Goal: Information Seeking & Learning: Learn about a topic

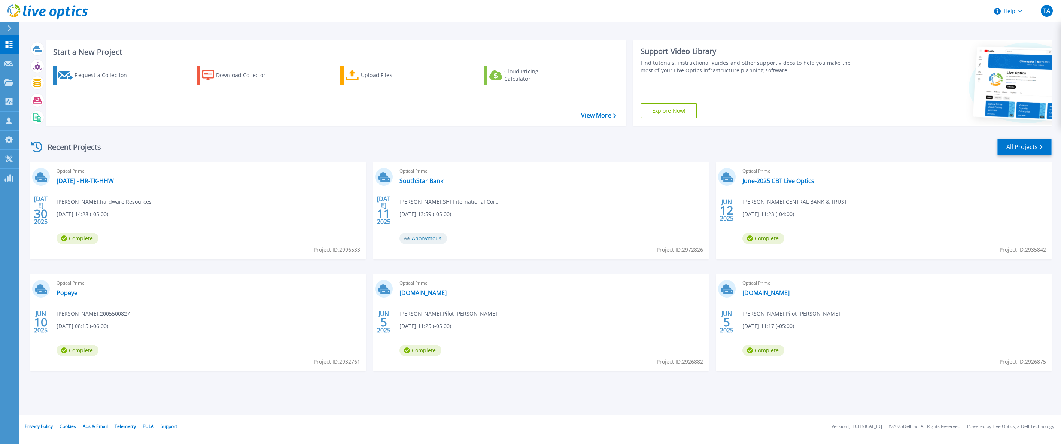
click at [1013, 151] on link "All Projects" at bounding box center [1025, 147] width 54 height 17
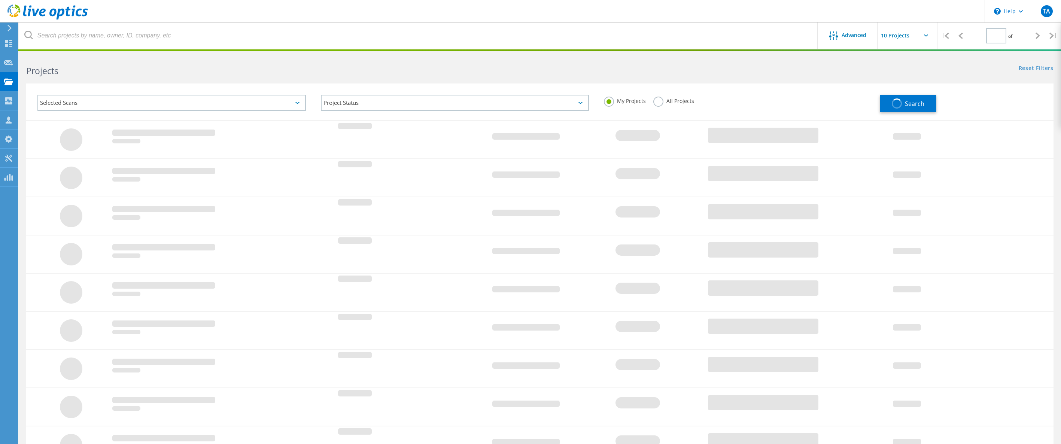
type input "1"
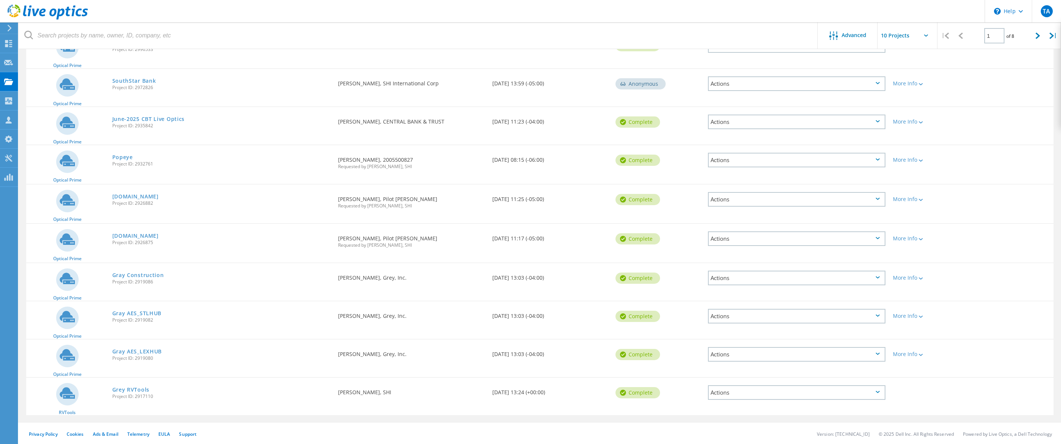
scroll to position [109, 0]
click at [122, 157] on link "Popeye" at bounding box center [122, 156] width 21 height 5
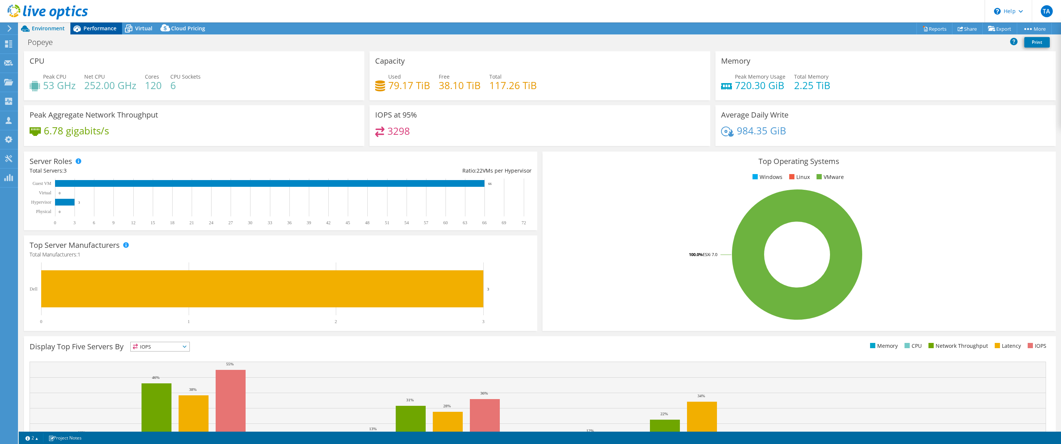
click at [98, 31] on span "Performance" at bounding box center [100, 28] width 33 height 7
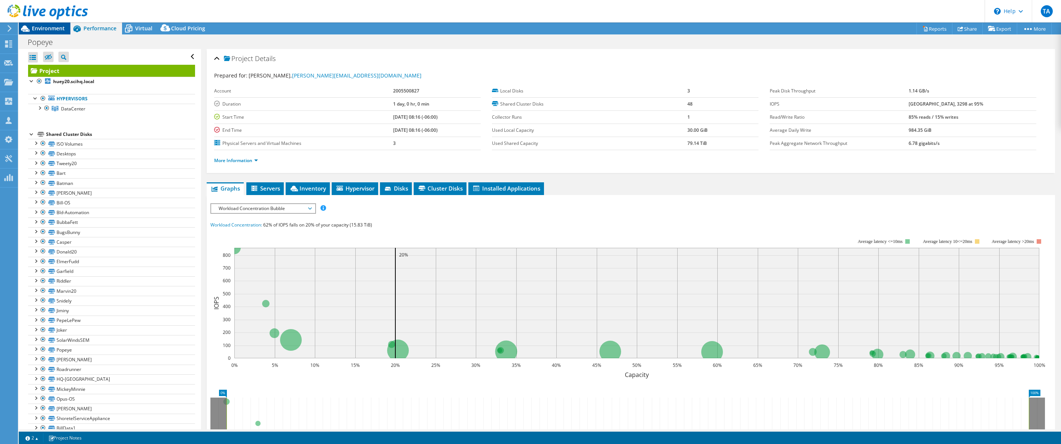
click at [49, 31] on span "Environment" at bounding box center [48, 28] width 33 height 7
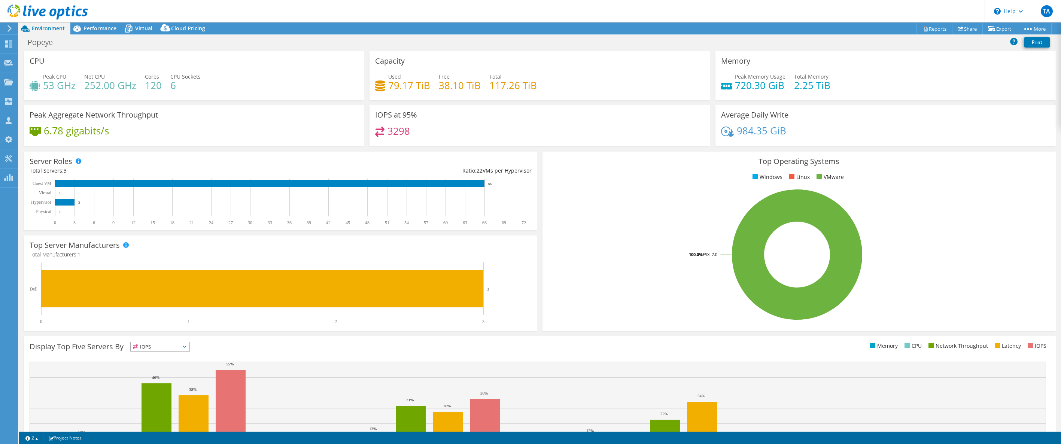
click at [10, 30] on icon at bounding box center [10, 28] width 6 height 7
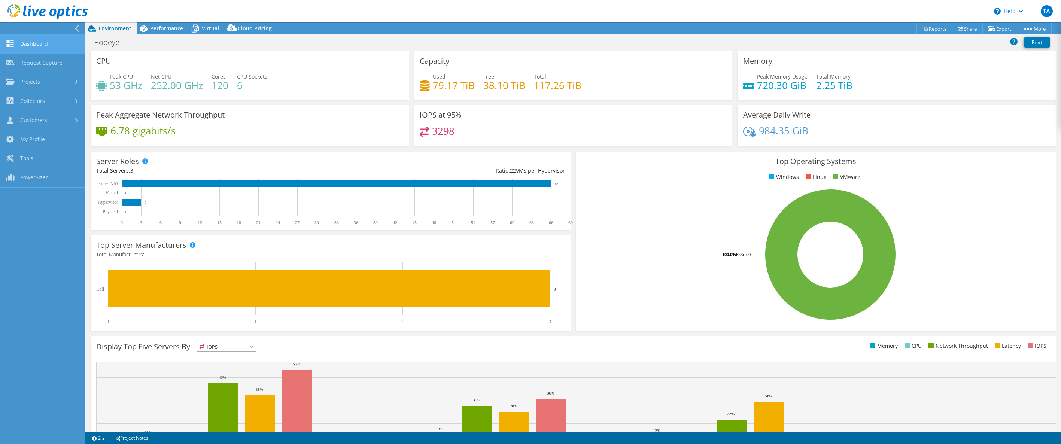
click at [46, 42] on link "Dashboard" at bounding box center [42, 44] width 85 height 19
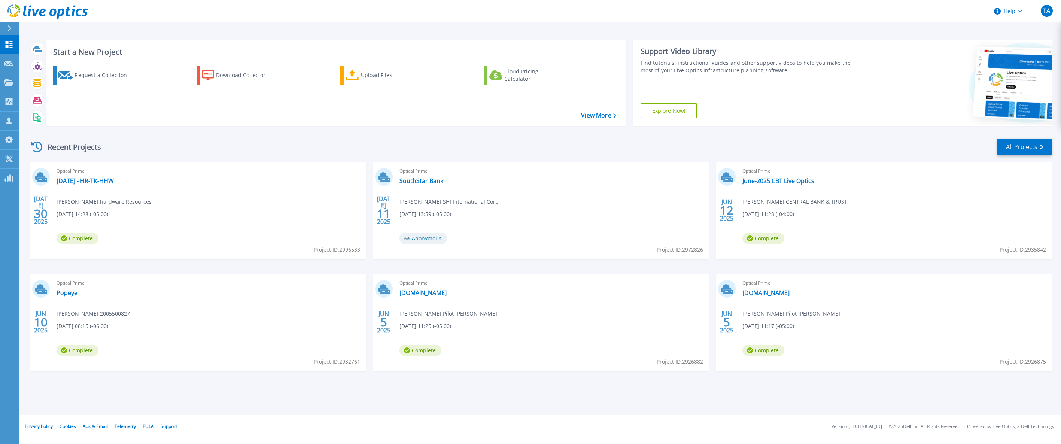
click at [81, 206] on span "[PERSON_NAME] , 2005500827" at bounding box center [104, 202] width 95 height 8
click at [69, 294] on link "Popeye" at bounding box center [67, 292] width 21 height 7
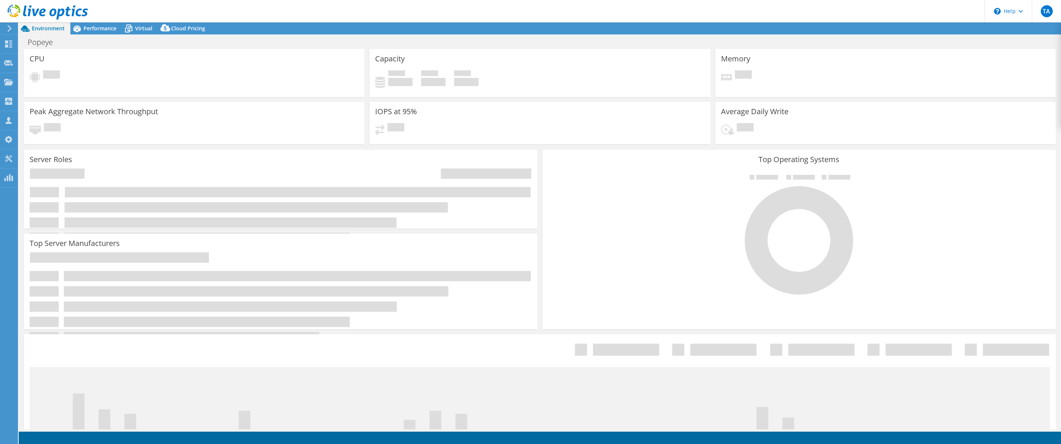
select select "USD"
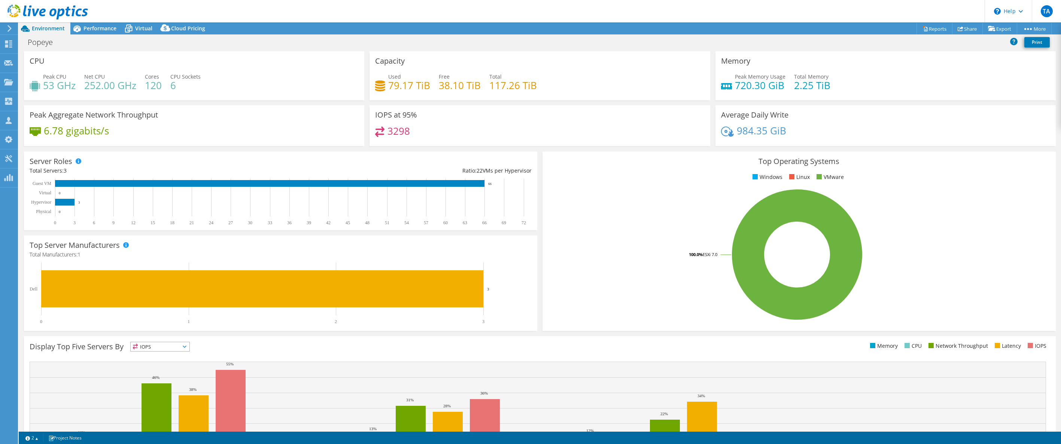
click at [9, 30] on icon at bounding box center [10, 28] width 6 height 7
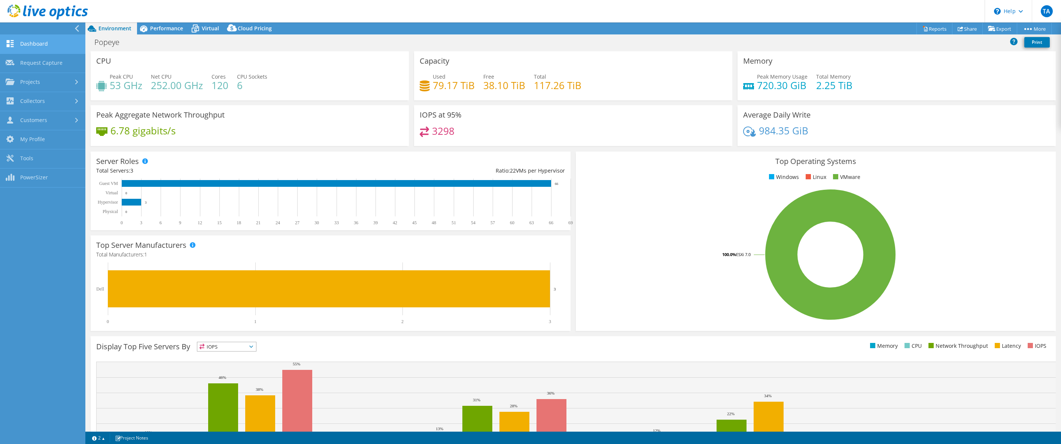
click at [41, 43] on link "Dashboard" at bounding box center [42, 44] width 85 height 19
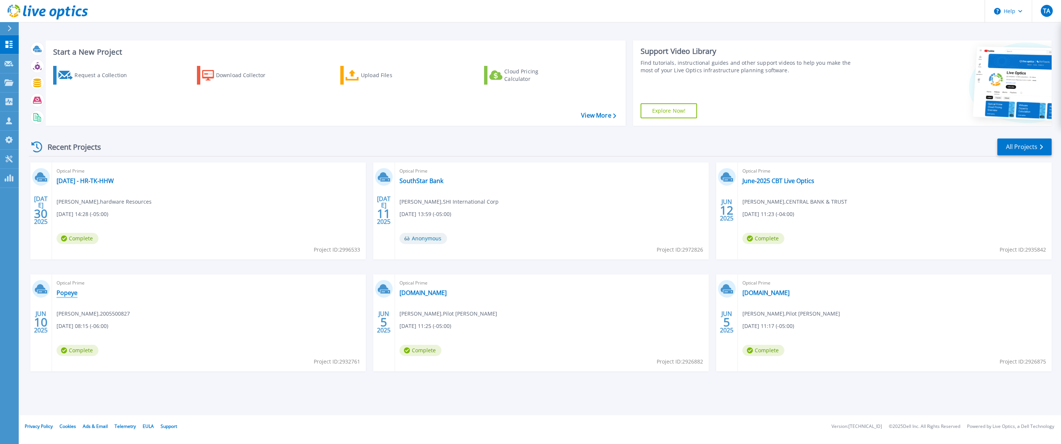
click at [68, 292] on link "Popeye" at bounding box center [67, 292] width 21 height 7
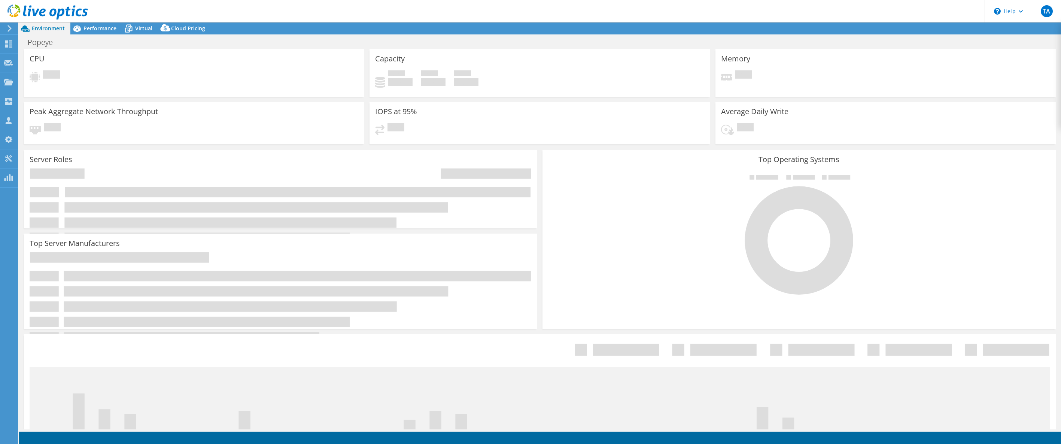
select select "USD"
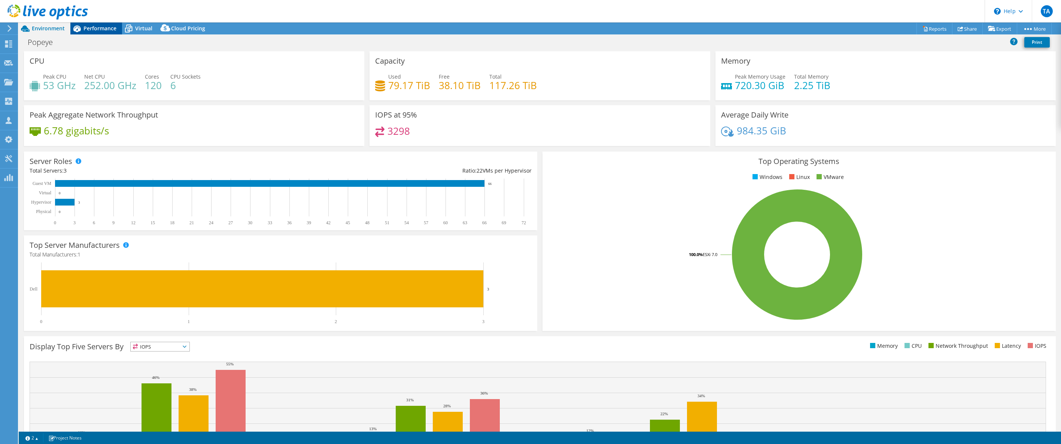
click at [96, 31] on span "Performance" at bounding box center [100, 28] width 33 height 7
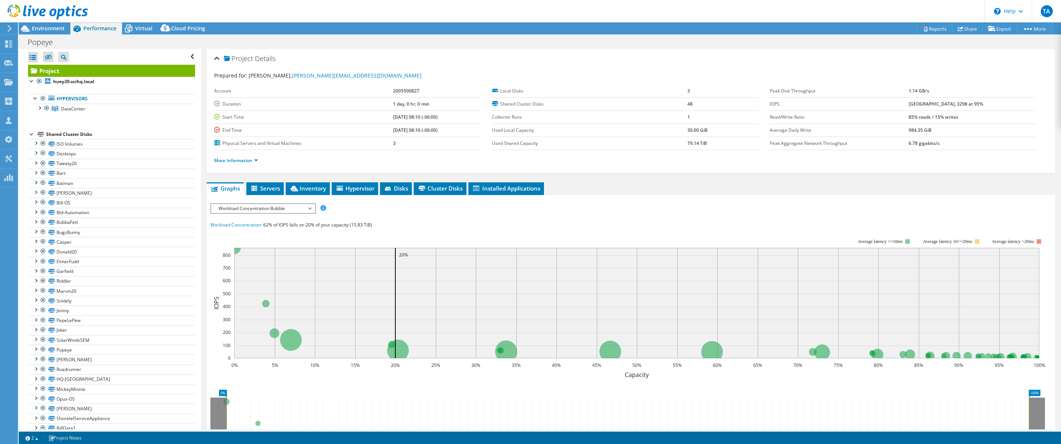
click at [310, 209] on span "Workload Concentration Bubble" at bounding box center [263, 208] width 96 height 9
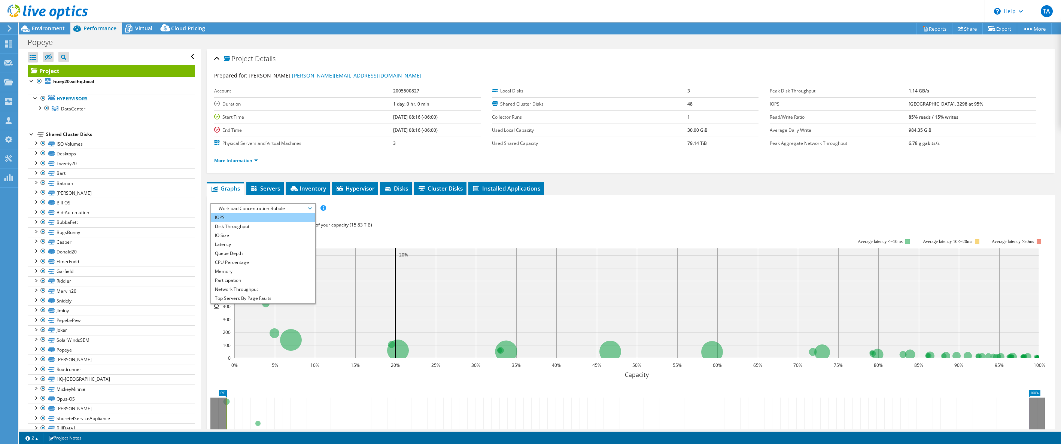
click at [240, 219] on li "IOPS" at bounding box center [263, 217] width 104 height 9
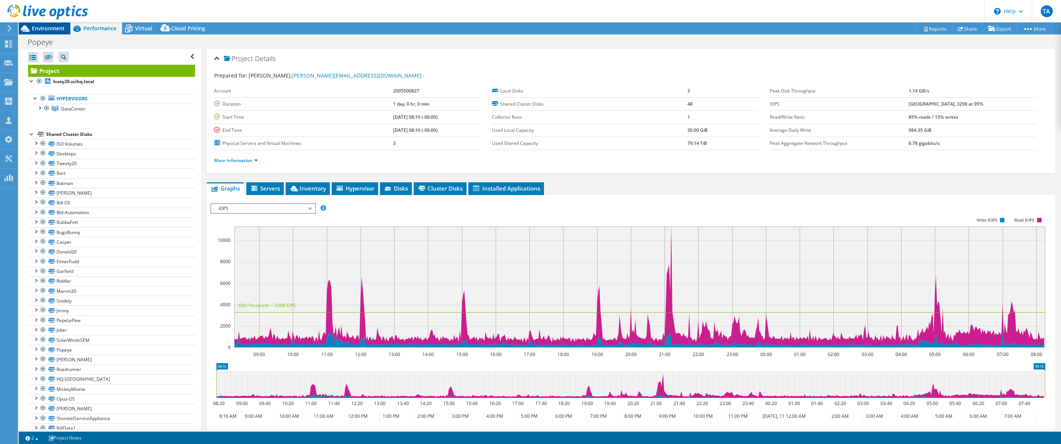
click at [49, 28] on span "Environment" at bounding box center [48, 28] width 33 height 7
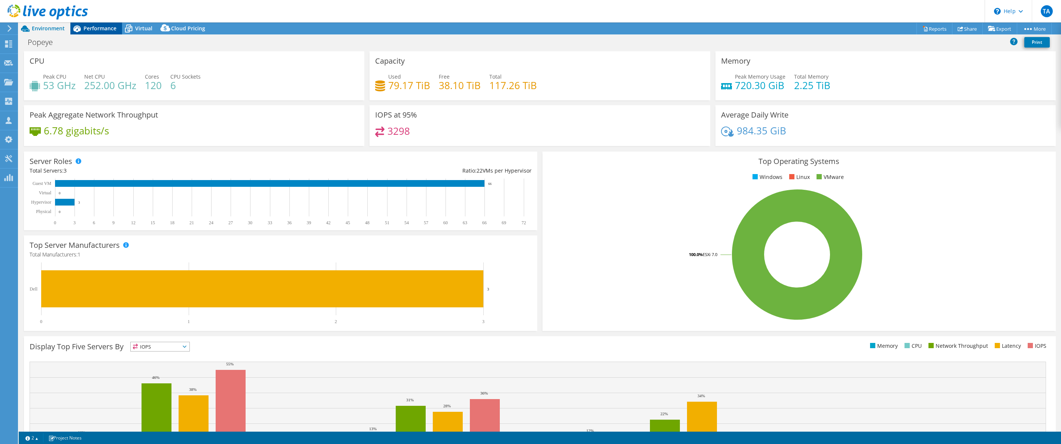
click at [99, 32] on div "Performance" at bounding box center [96, 28] width 52 height 12
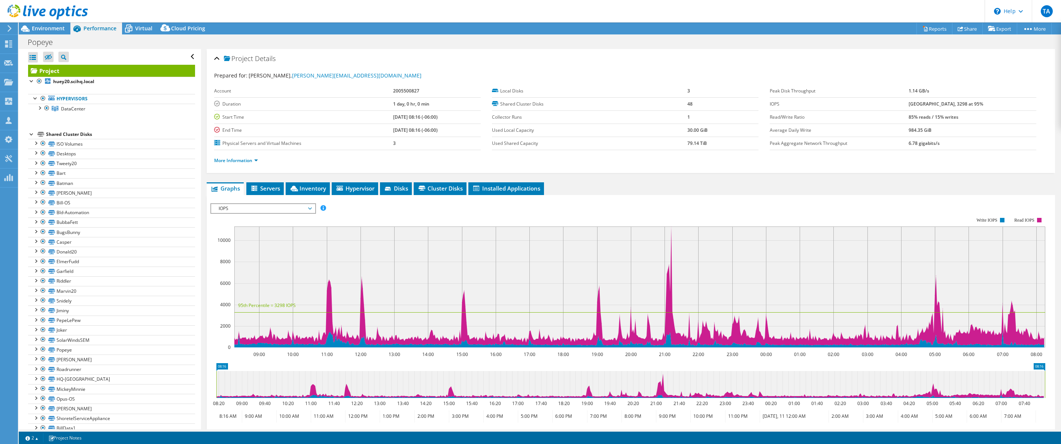
click at [312, 209] on icon at bounding box center [310, 208] width 4 height 2
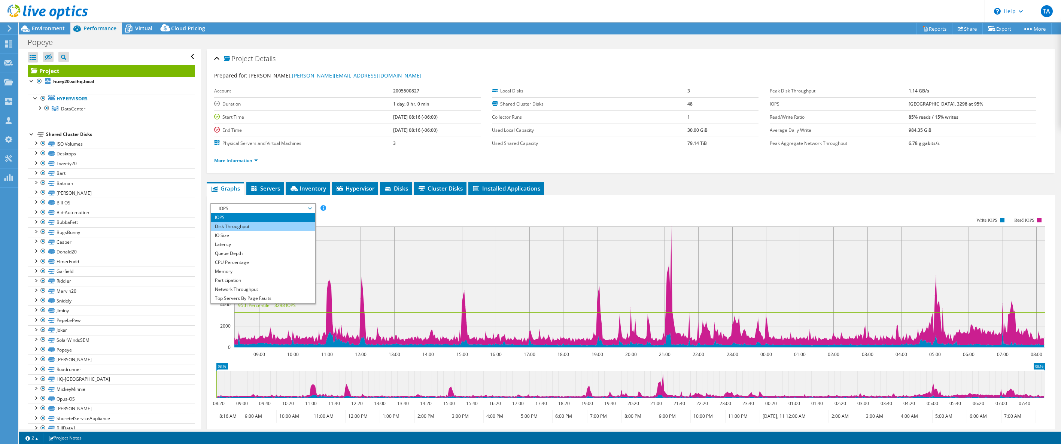
click at [248, 227] on li "Disk Throughput" at bounding box center [263, 226] width 104 height 9
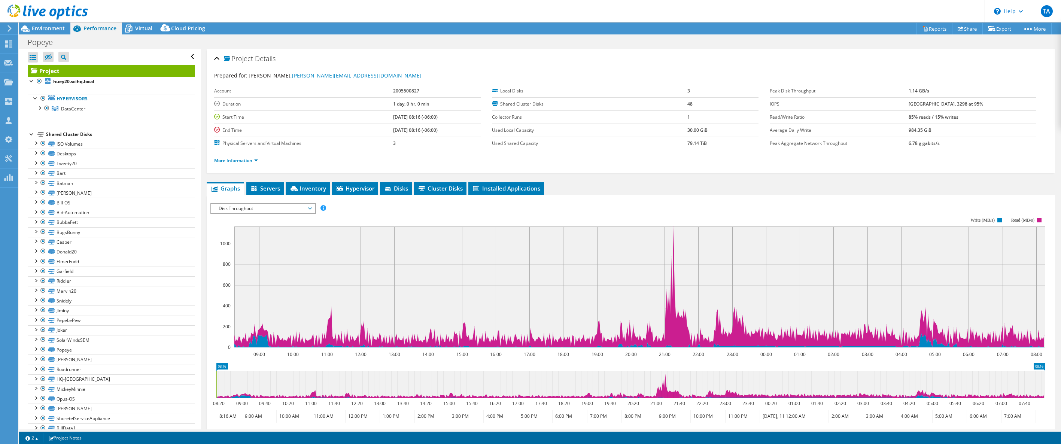
click at [310, 209] on span "Disk Throughput" at bounding box center [263, 208] width 96 height 9
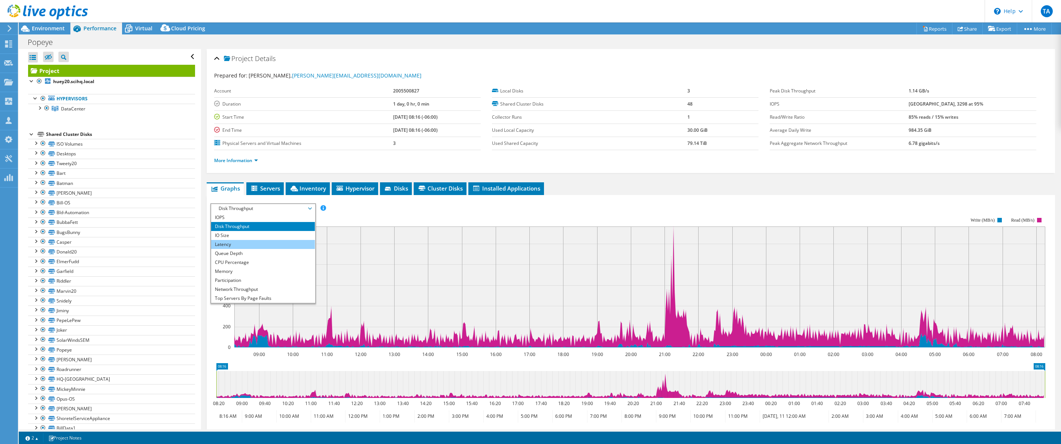
click at [241, 246] on li "Latency" at bounding box center [263, 244] width 104 height 9
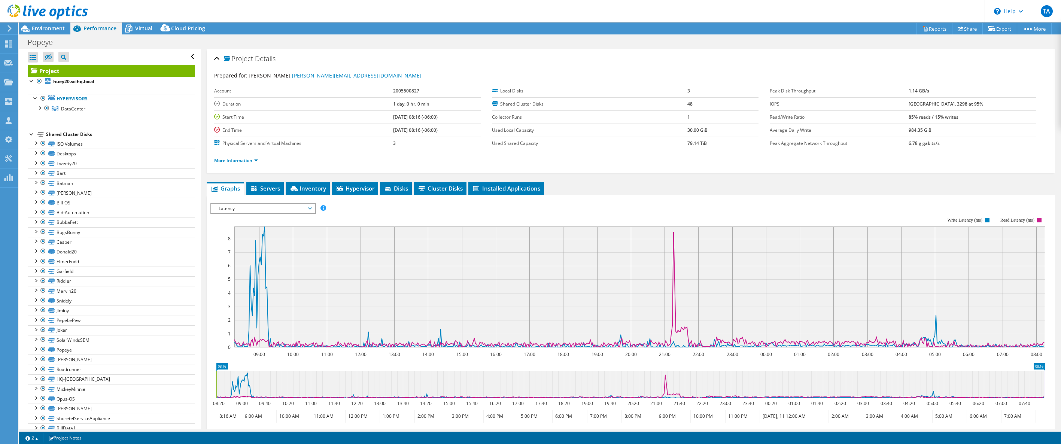
click at [312, 209] on icon at bounding box center [310, 208] width 4 height 2
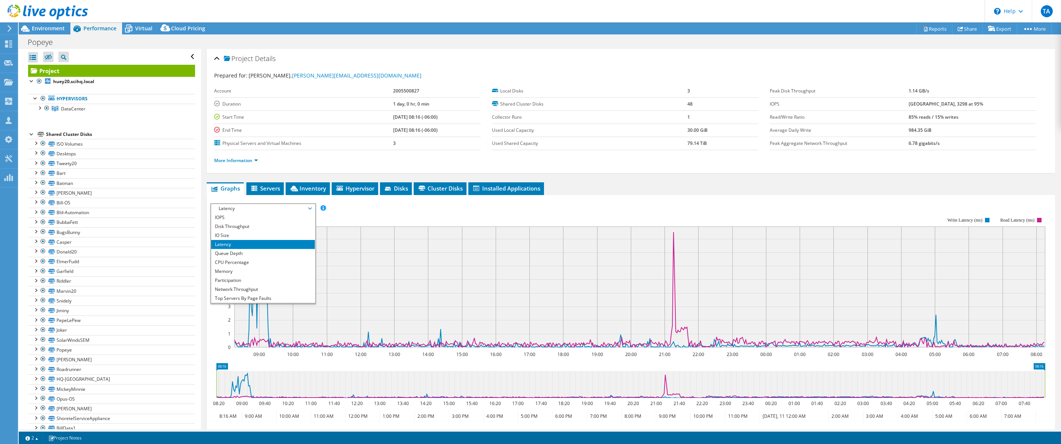
click at [615, 186] on ul "Graphs Servers Inventory Hypervisor Disks Cluster Disks Installed Applications" at bounding box center [631, 188] width 849 height 13
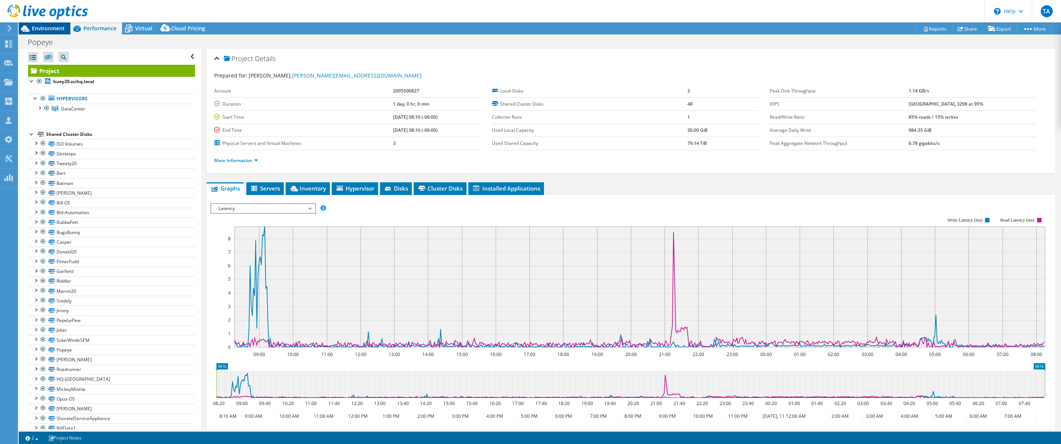
click at [52, 30] on span "Environment" at bounding box center [48, 28] width 33 height 7
